Goal: Find specific page/section: Find specific page/section

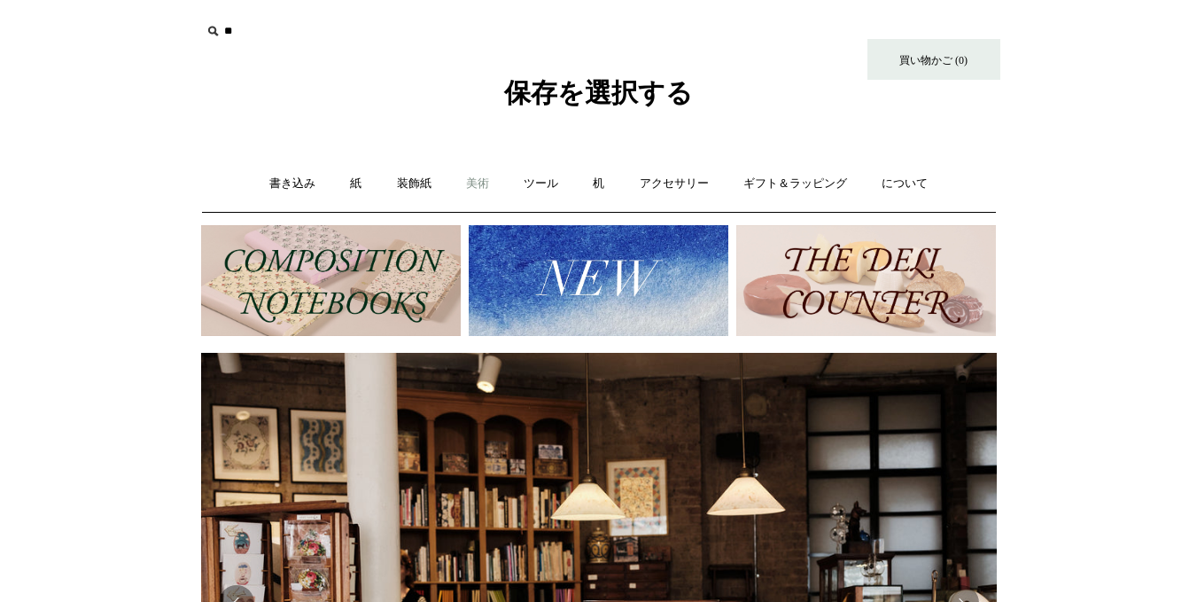
click at [480, 179] on font "美術" at bounding box center [477, 182] width 23 height 13
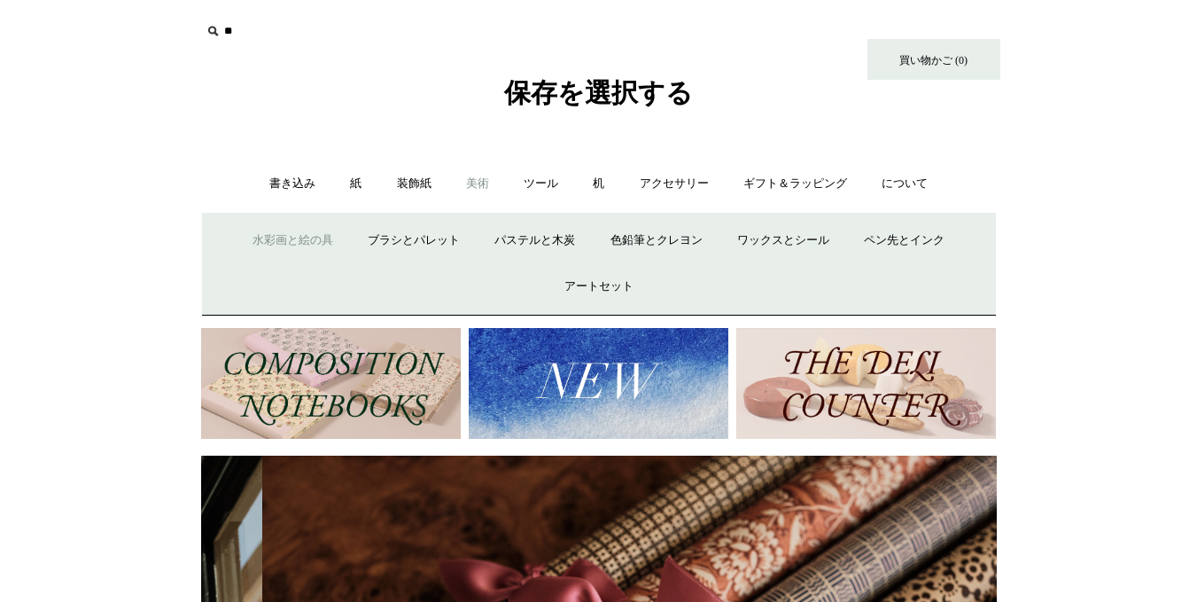
scroll to position [0, 1591]
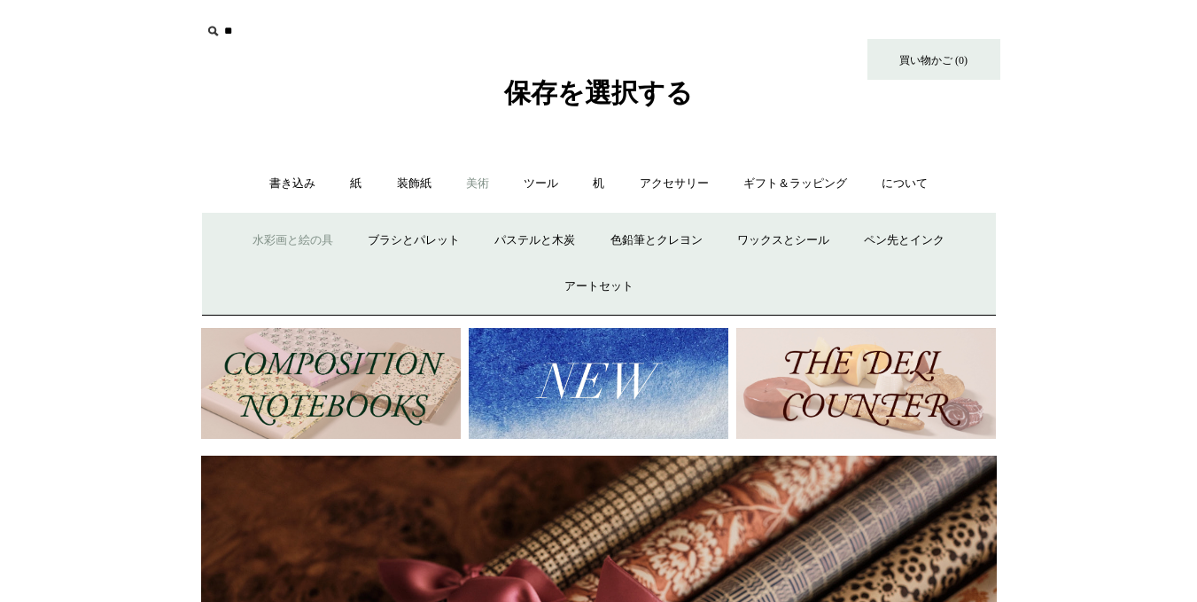
click at [312, 239] on font "水彩画と絵の具" at bounding box center [293, 239] width 81 height 13
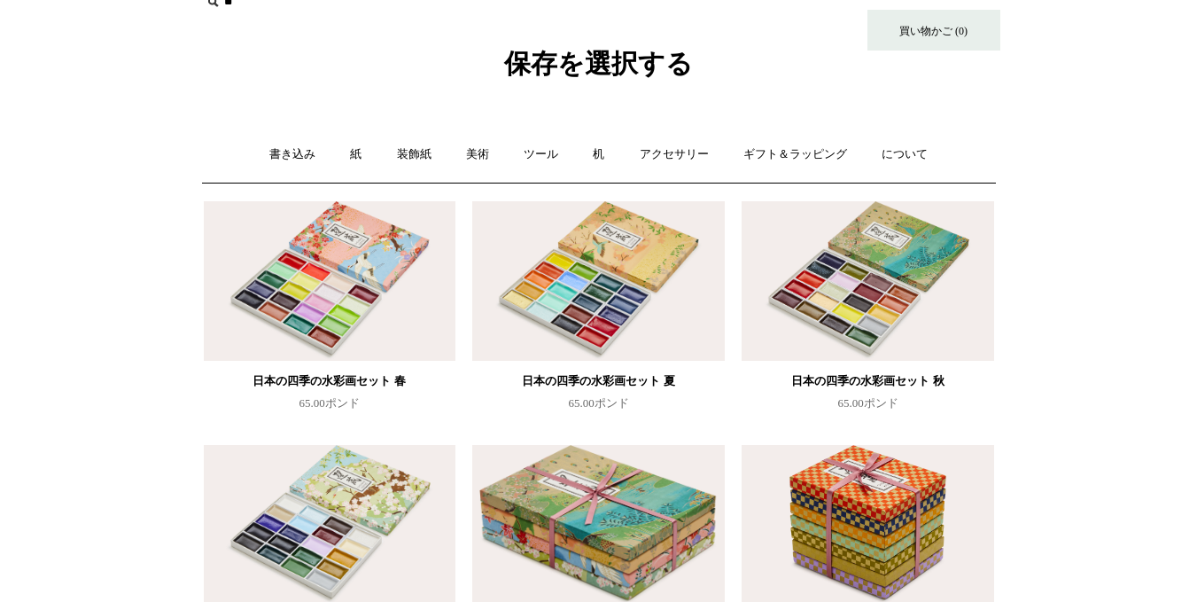
scroll to position [89, 0]
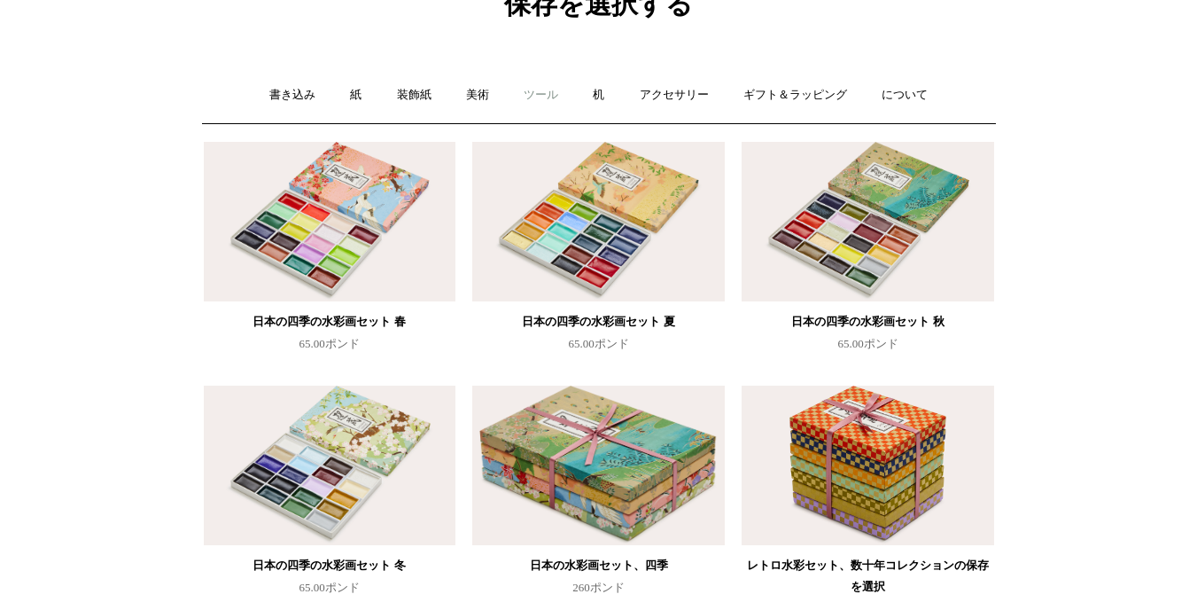
click at [553, 94] on font "ツール" at bounding box center [541, 94] width 35 height 13
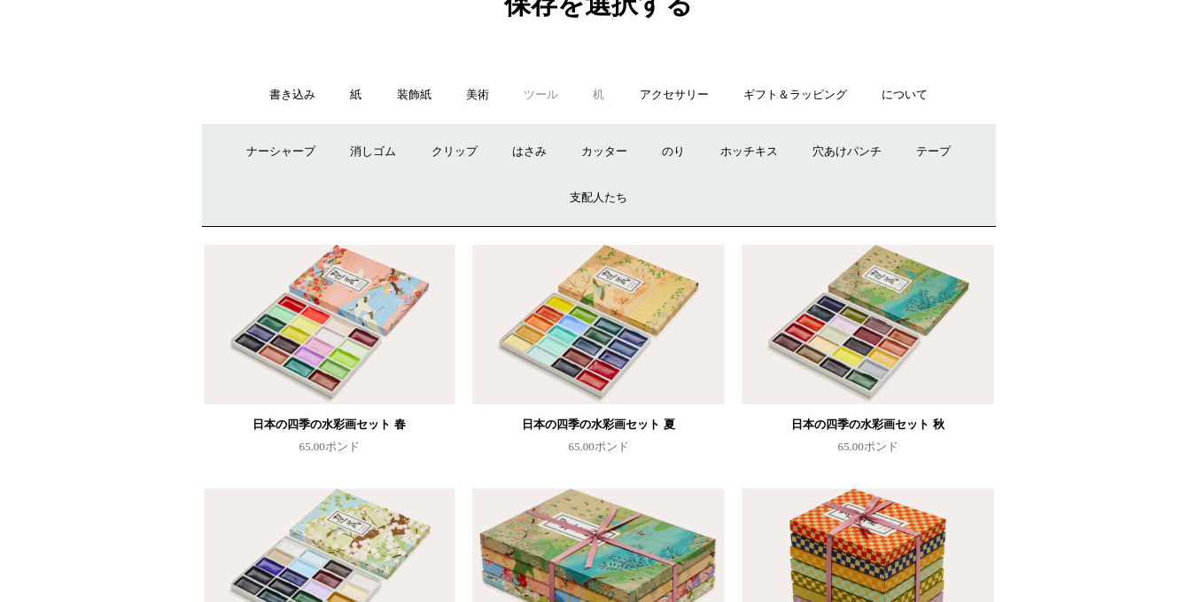
click at [595, 96] on font "机" at bounding box center [599, 94] width 12 height 13
